Goal: Information Seeking & Learning: Understand process/instructions

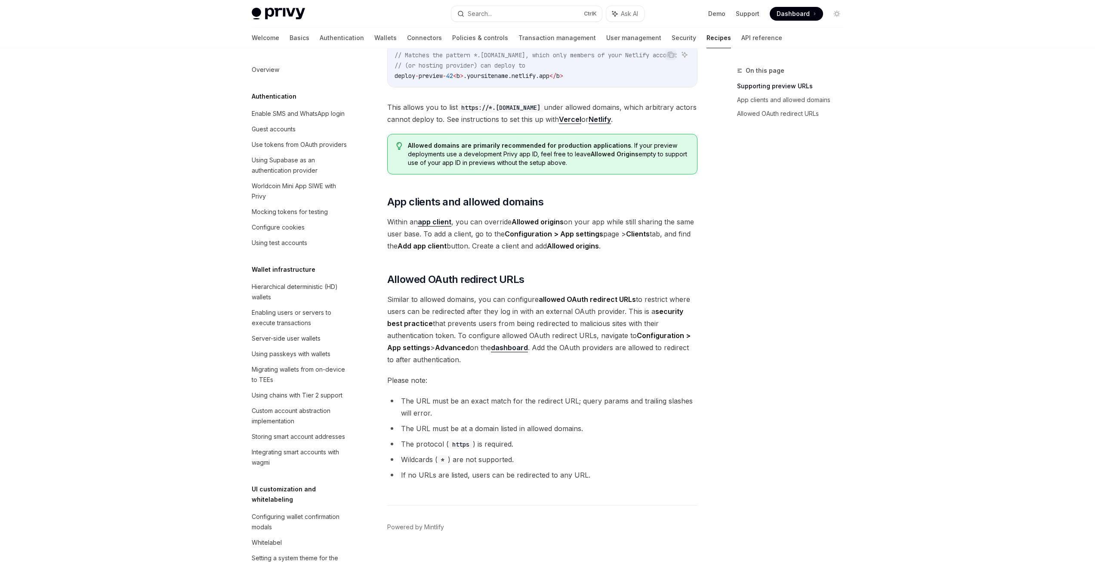
scroll to position [818, 0]
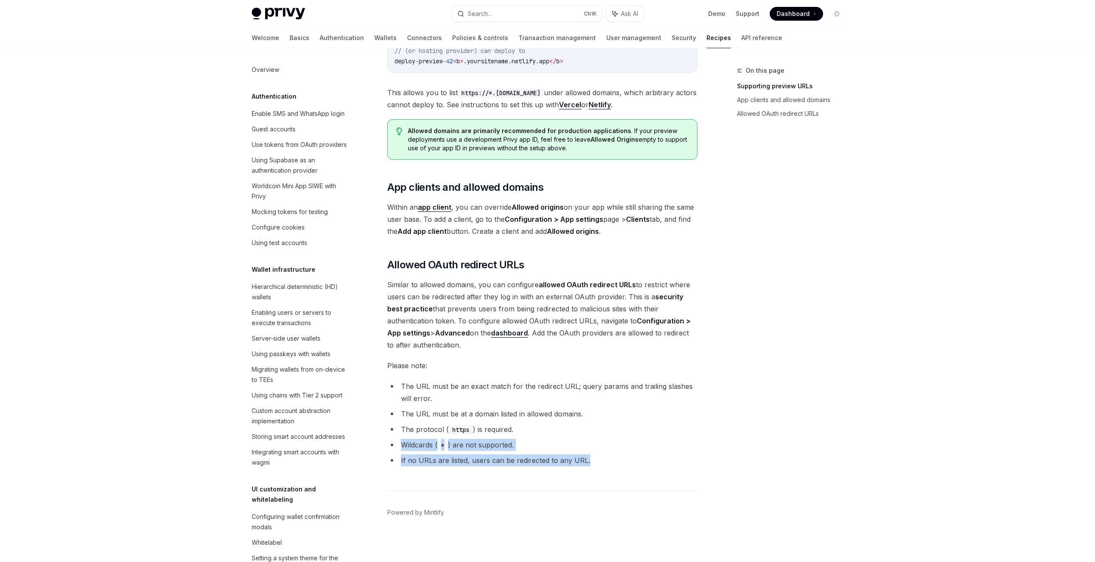
drag, startPoint x: 594, startPoint y: 465, endPoint x: 511, endPoint y: 432, distance: 89.2
click at [512, 439] on ul "The URL must be an exact match for the redirect URL; query params and trailing …" at bounding box center [542, 423] width 310 height 86
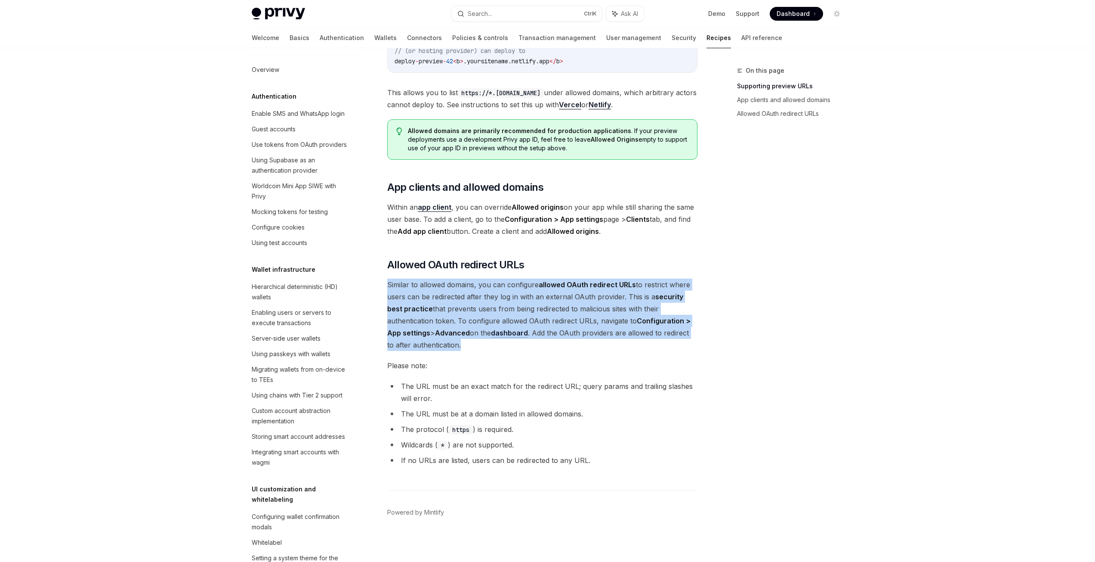
drag, startPoint x: 467, startPoint y: 350, endPoint x: 371, endPoint y: 280, distance: 119.2
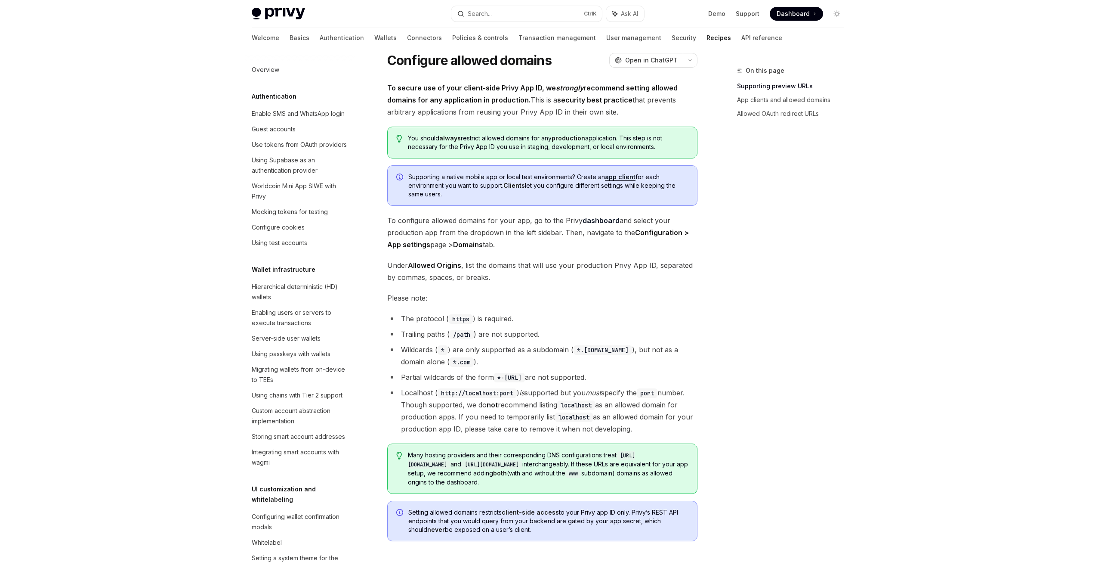
scroll to position [0, 0]
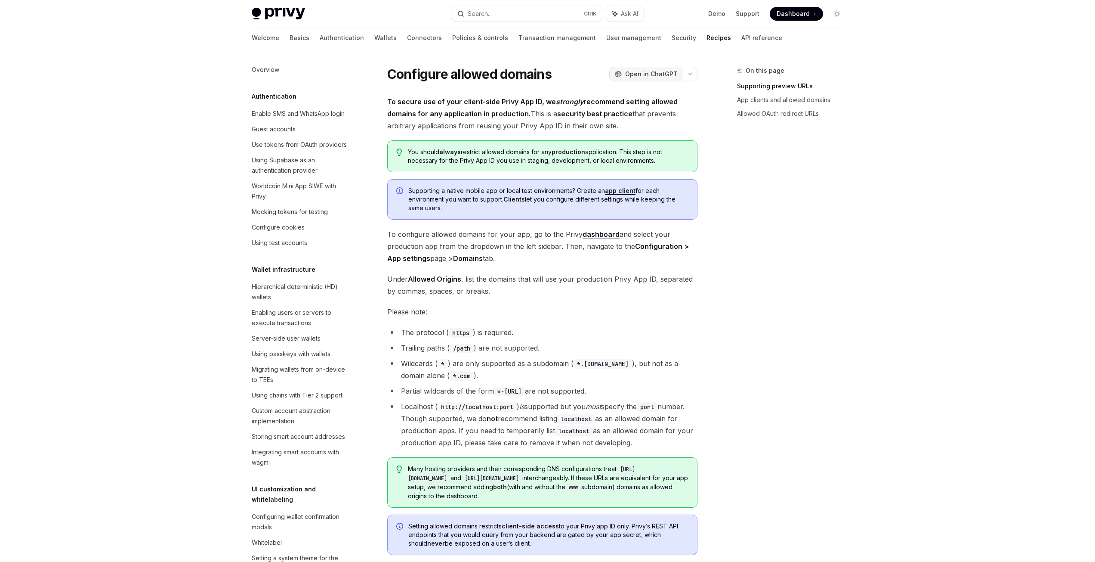
click at [652, 77] on span "Open in ChatGPT" at bounding box center [651, 74] width 53 height 9
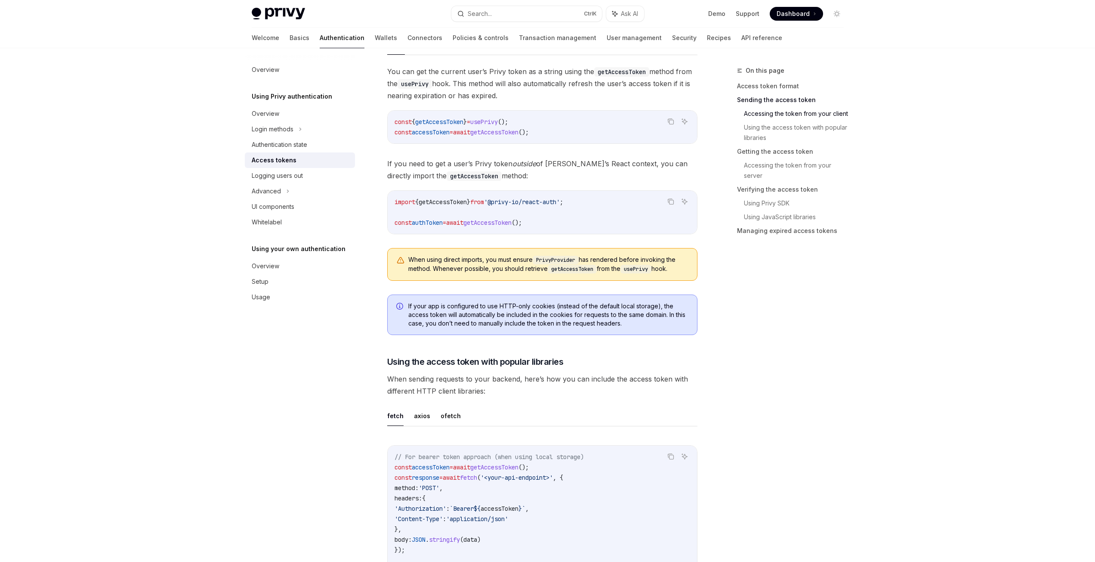
scroll to position [433, 0]
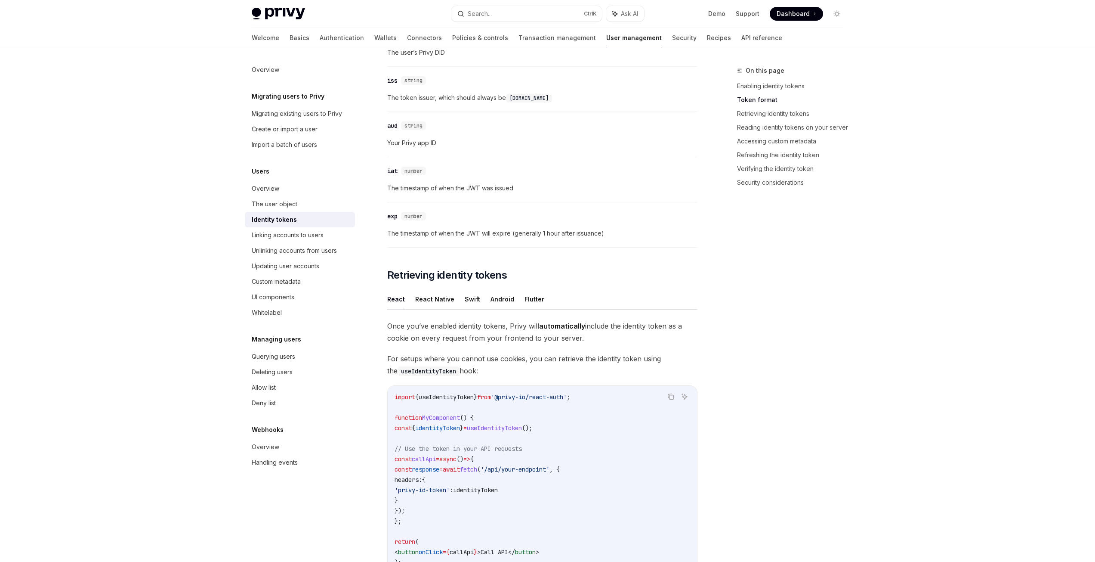
scroll to position [474, 0]
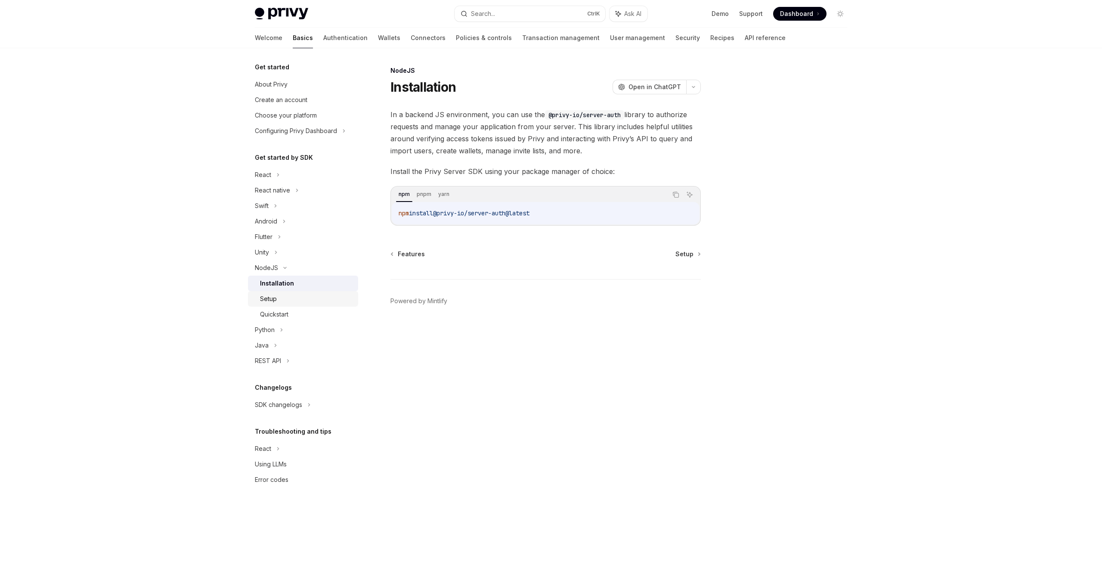
click at [272, 301] on div "Setup" at bounding box center [268, 299] width 17 height 10
type textarea "*"
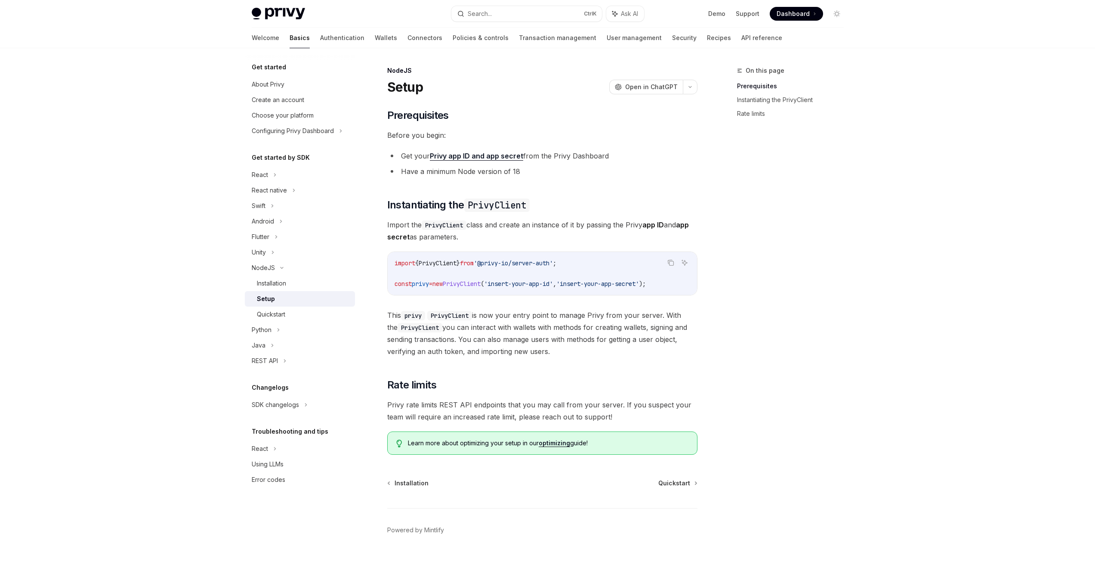
click at [509, 284] on span "'insert-your-app-id'" at bounding box center [518, 284] width 69 height 8
copy div "const privy = new PrivyClient ( 'insert-your-app-id' , 'insert-your-app-secret'…"
click at [690, 273] on div "Ask AI" at bounding box center [684, 276] width 21 height 9
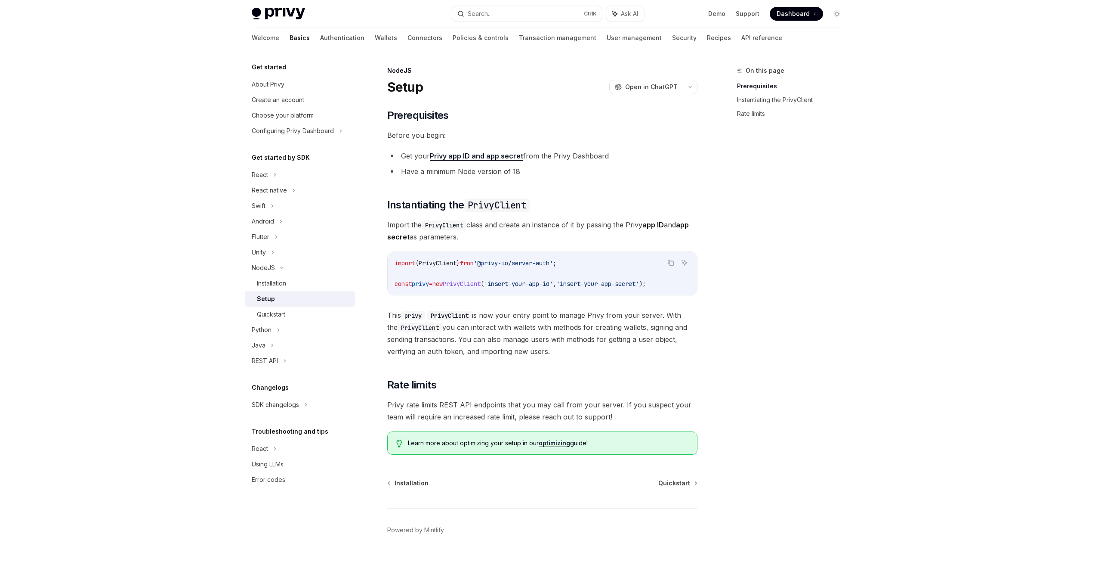
click at [534, 260] on span "'@privy-io/server-auth'" at bounding box center [513, 263] width 79 height 8
click at [535, 260] on span "'@privy-io/server-auth'" at bounding box center [513, 263] width 79 height 8
copy code "import { PrivyClient } from '@privy-io/server-auth' ;"
click at [443, 286] on span "new" at bounding box center [438, 284] width 10 height 8
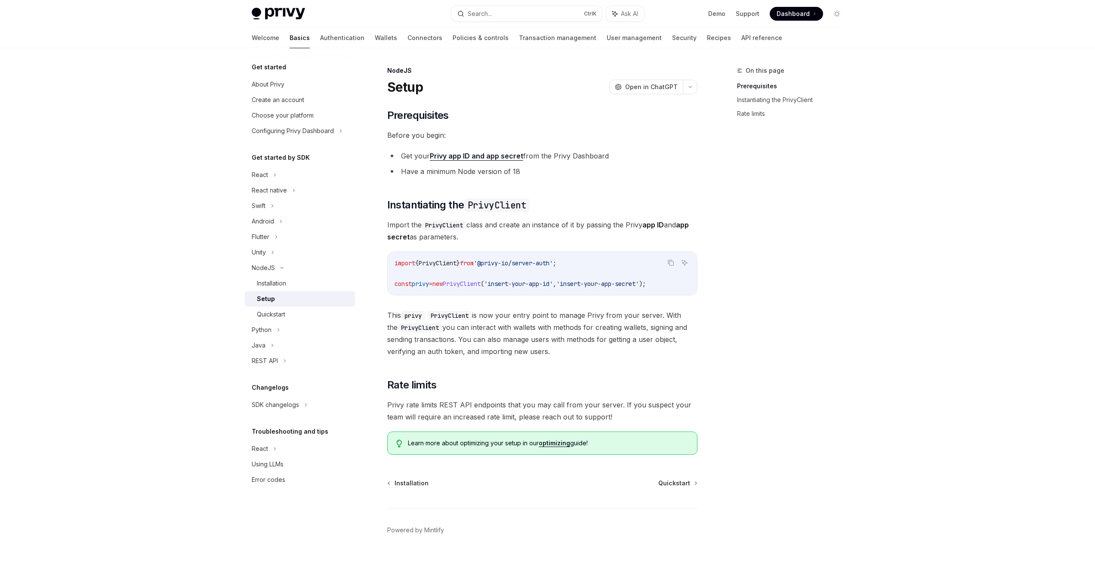
click at [443, 284] on span "new" at bounding box center [438, 284] width 10 height 8
copy div "const privy = new PrivyClient ( 'insert-your-app-id' , 'insert-your-app-secret'…"
